Goal: Task Accomplishment & Management: Manage account settings

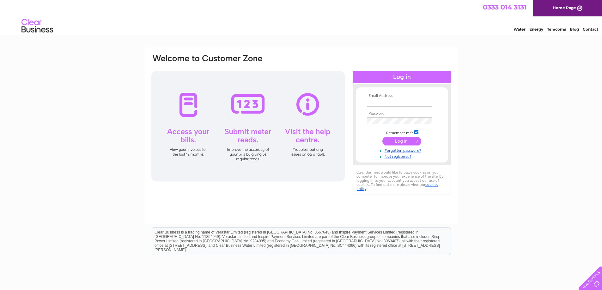
type input "whs@galino.com"
click at [409, 143] on input "submit" at bounding box center [401, 141] width 39 height 9
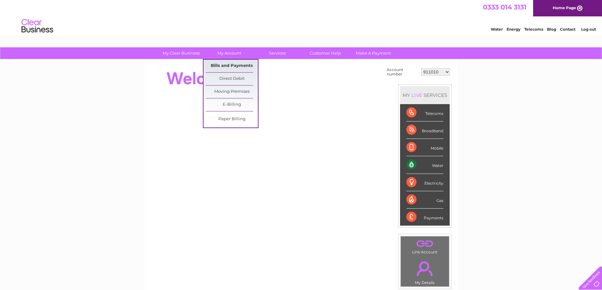
click at [222, 66] on link "Bills and Payments" at bounding box center [232, 66] width 52 height 13
click at [219, 63] on link "Bills and Payments" at bounding box center [232, 66] width 52 height 13
click at [218, 65] on link "Bills and Payments" at bounding box center [232, 66] width 52 height 13
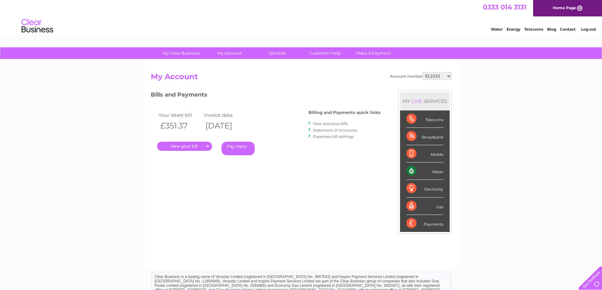
click at [180, 152] on div "Your latest bill Invoice date £351.37 02/09/2025 . Pay Here" at bounding box center [220, 135] width 139 height 60
click at [180, 151] on link "." at bounding box center [184, 146] width 55 height 9
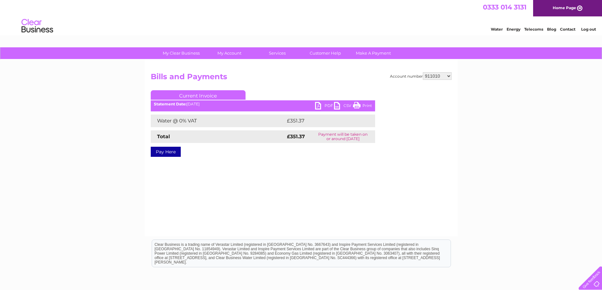
click at [319, 104] on link "PDF" at bounding box center [324, 106] width 19 height 9
